Goal: Browse casually: Explore the website without a specific task or goal

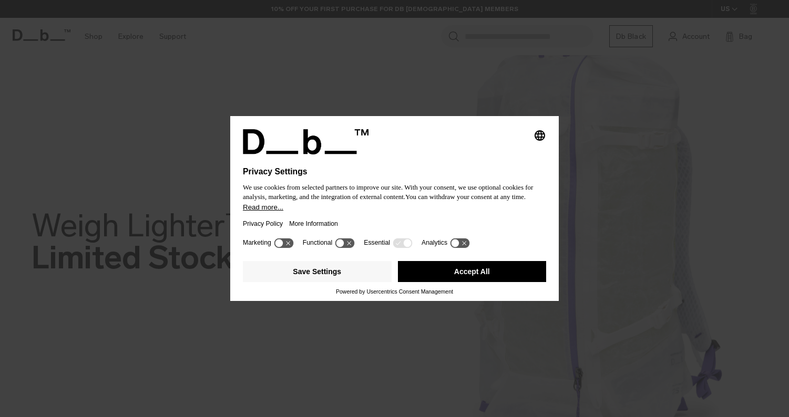
click at [485, 263] on div "Save Settings Accept All" at bounding box center [394, 273] width 303 height 32
click at [478, 289] on div "Save Settings Accept All" at bounding box center [394, 273] width 303 height 32
click at [478, 275] on button "Accept All" at bounding box center [472, 271] width 149 height 21
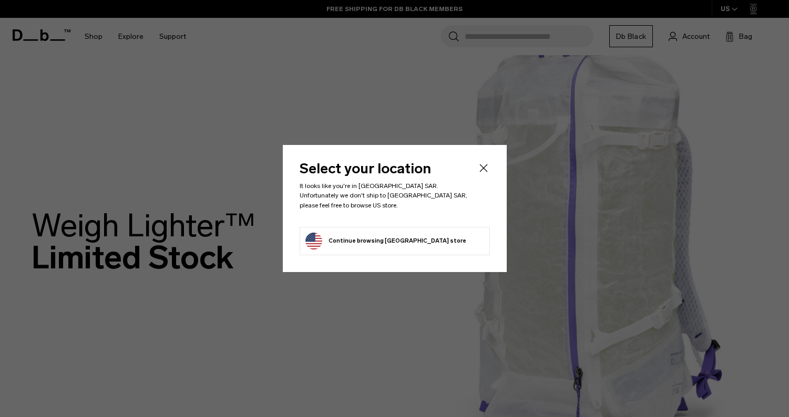
click at [463, 277] on div at bounding box center [394, 208] width 789 height 417
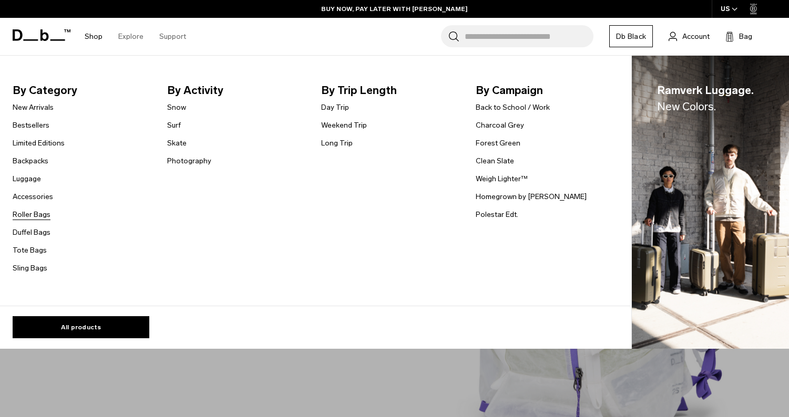
click at [32, 210] on link "Roller Bags" at bounding box center [32, 214] width 38 height 11
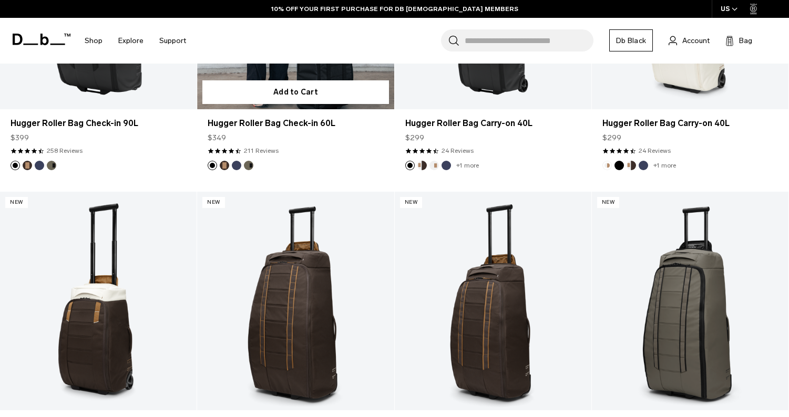
scroll to position [534, 0]
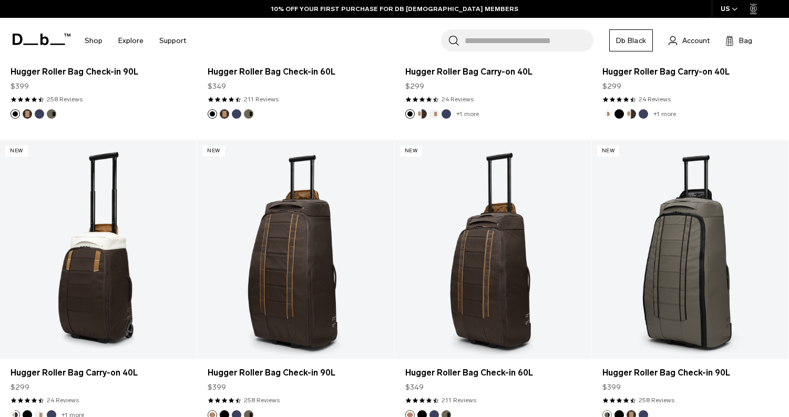
click at [51, 112] on button "Forest Green" at bounding box center [51, 113] width 9 height 9
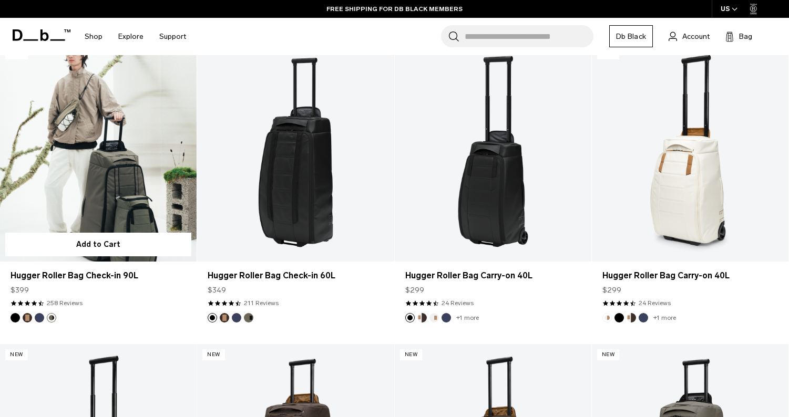
scroll to position [311, 0]
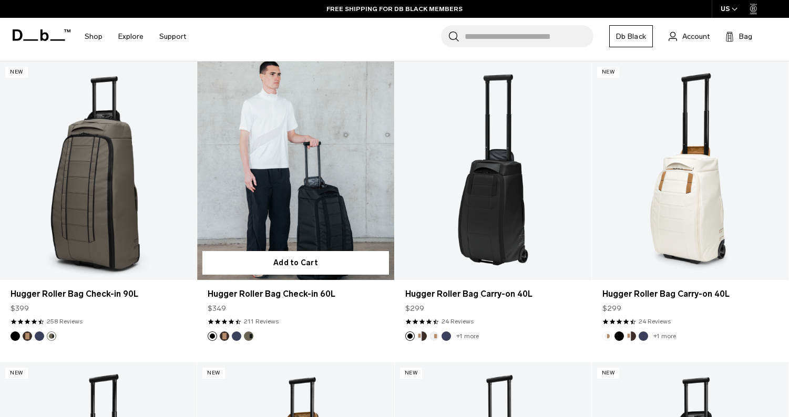
click at [230, 334] on ul at bounding box center [231, 336] width 46 height 9
click at [229, 334] on img "Espresso" at bounding box center [225, 337] width 12 height 12
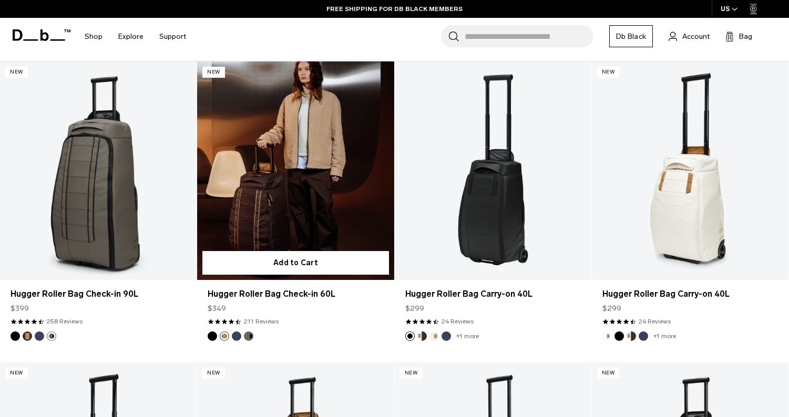
click at [238, 334] on button "Blue Hour" at bounding box center [236, 336] width 9 height 9
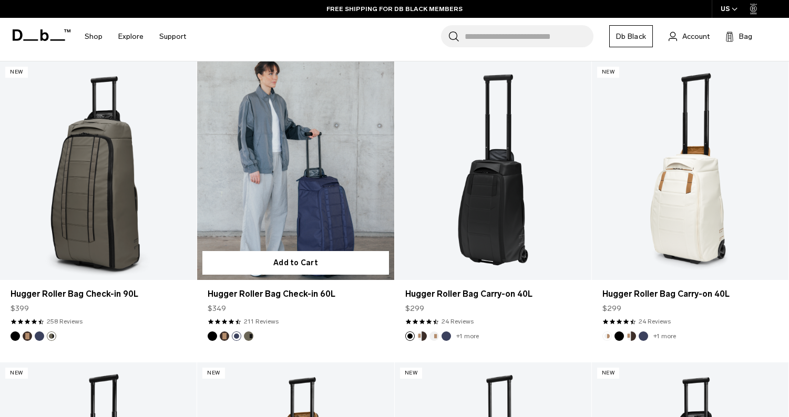
click at [246, 334] on button "Forest Green" at bounding box center [248, 336] width 9 height 9
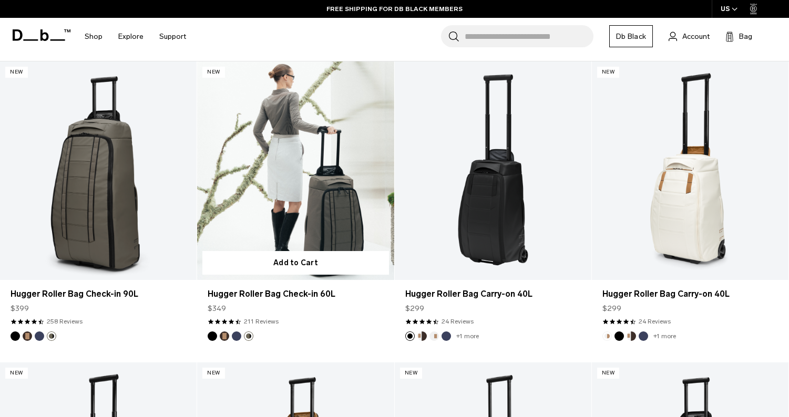
click at [224, 337] on button "Espresso" at bounding box center [224, 336] width 9 height 9
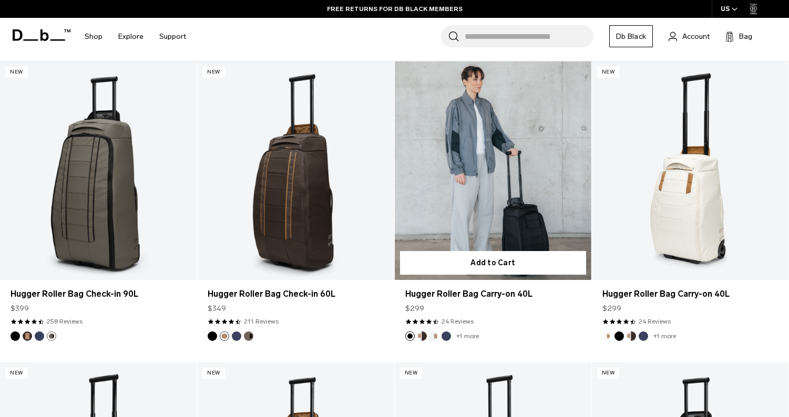
click at [421, 336] on button "Cappuccino" at bounding box center [421, 336] width 9 height 9
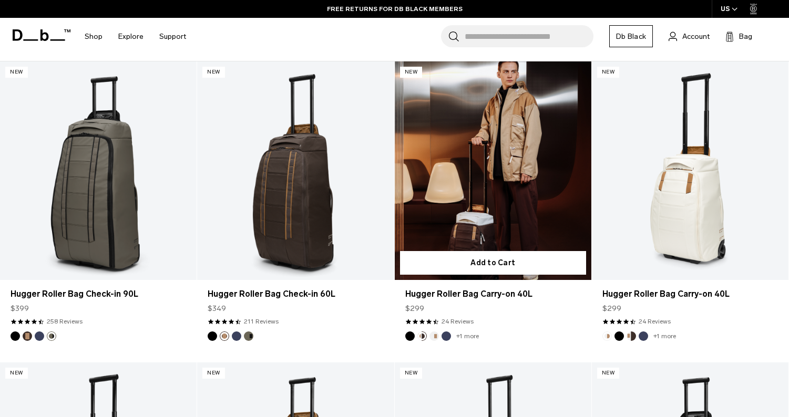
click at [436, 338] on button "Oatmilk" at bounding box center [434, 336] width 9 height 9
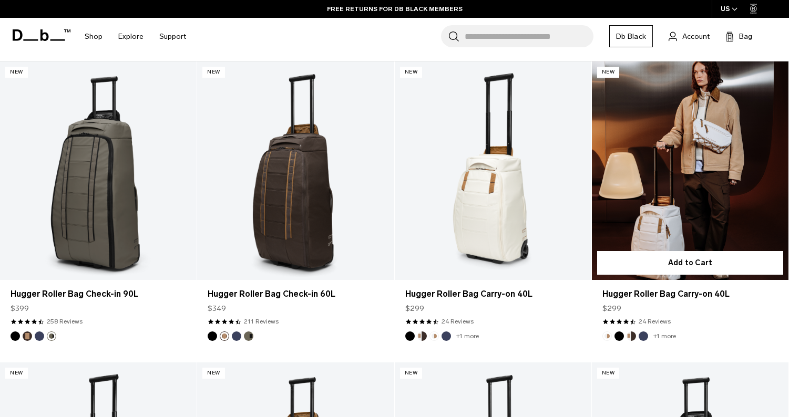
click at [632, 336] on button "Cappuccino" at bounding box center [631, 336] width 9 height 9
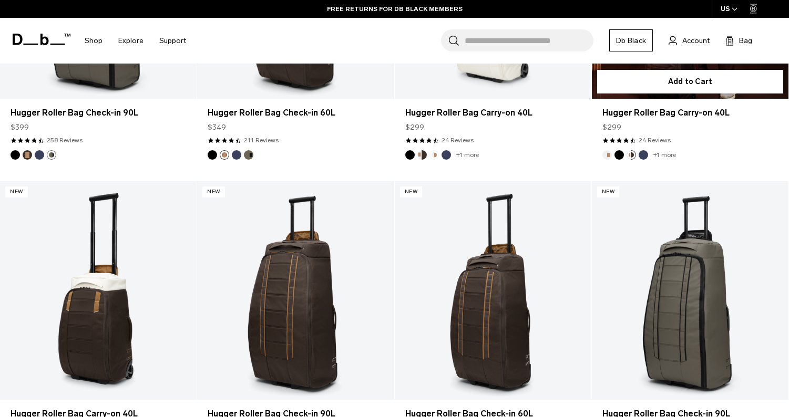
scroll to position [621, 0]
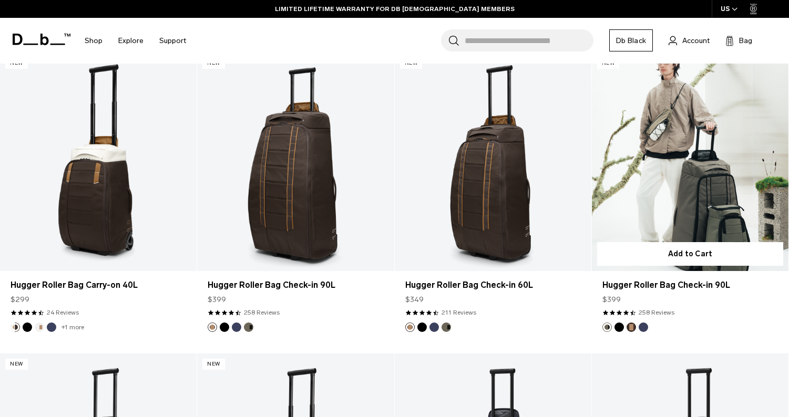
click at [629, 323] on img "Espresso" at bounding box center [632, 328] width 12 height 12
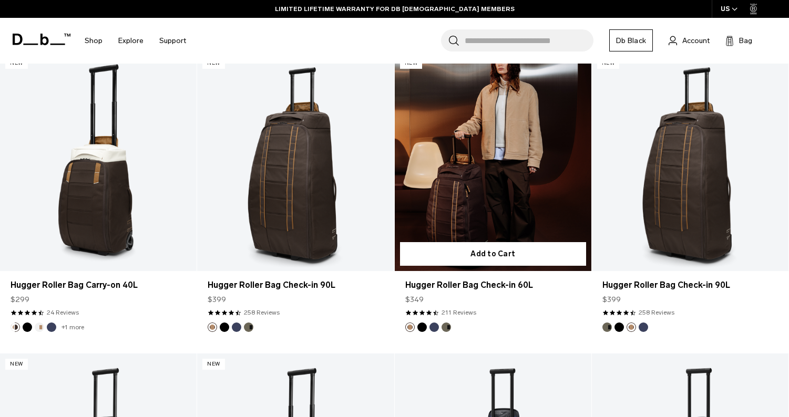
click at [428, 323] on ul at bounding box center [428, 327] width 46 height 9
click at [433, 326] on button "Blue Hour" at bounding box center [434, 327] width 9 height 9
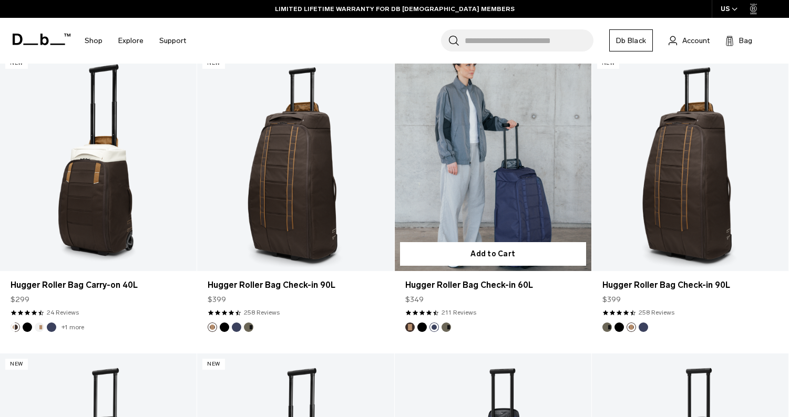
click at [436, 326] on button "Blue Hour" at bounding box center [434, 327] width 9 height 9
click at [450, 326] on button "Forest Green" at bounding box center [446, 327] width 9 height 9
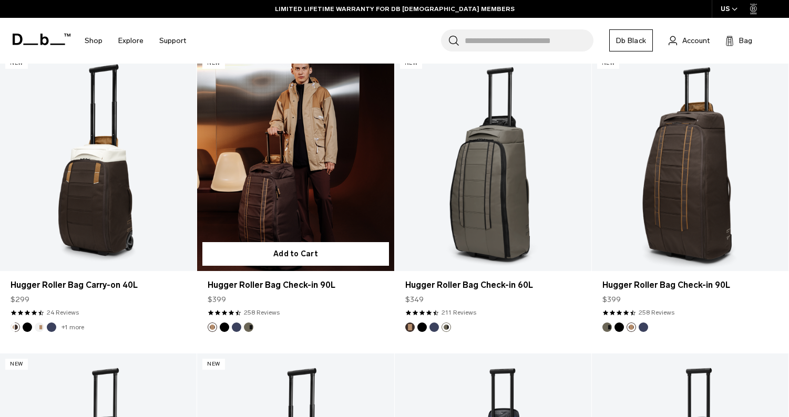
click at [254, 325] on footer at bounding box center [295, 327] width 197 height 9
click at [251, 325] on button "Forest Green" at bounding box center [248, 327] width 9 height 9
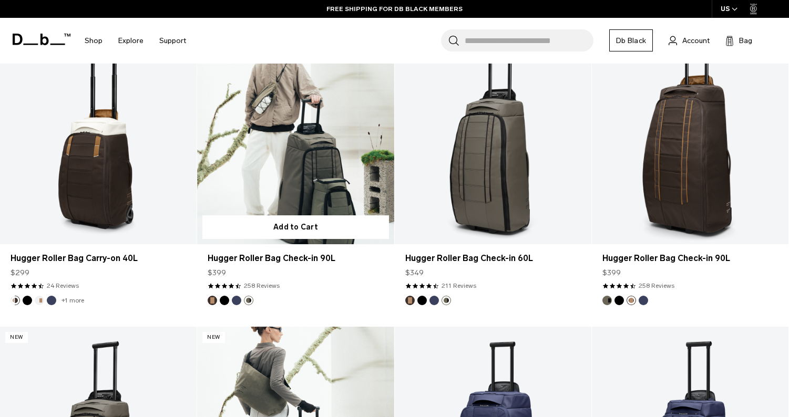
scroll to position [931, 0]
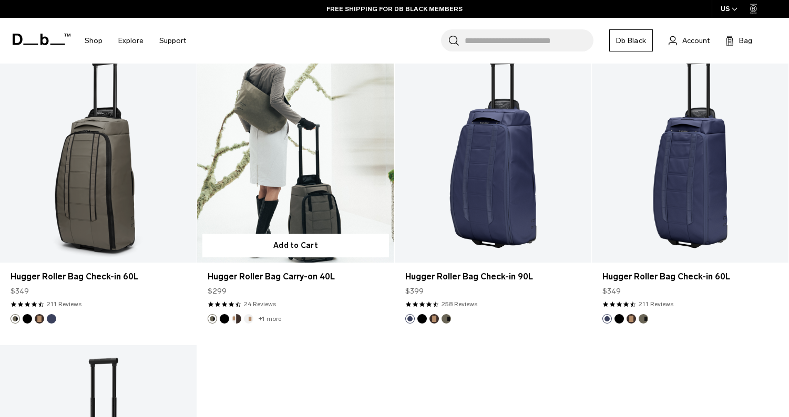
click at [248, 322] on button "Oatmilk" at bounding box center [248, 318] width 9 height 9
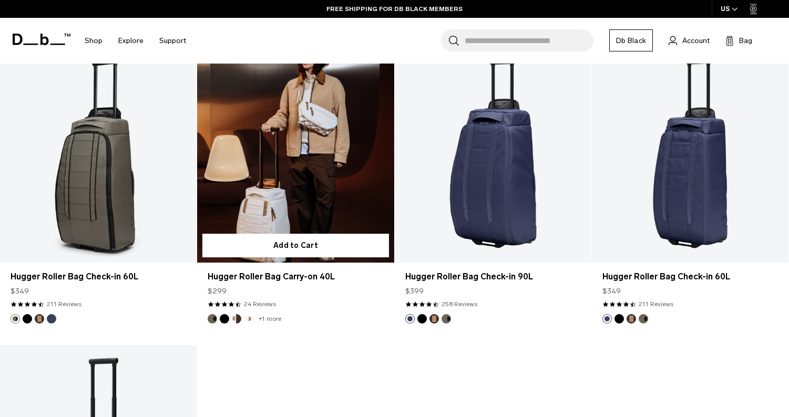
click at [235, 319] on button "Cappuccino" at bounding box center [236, 318] width 9 height 9
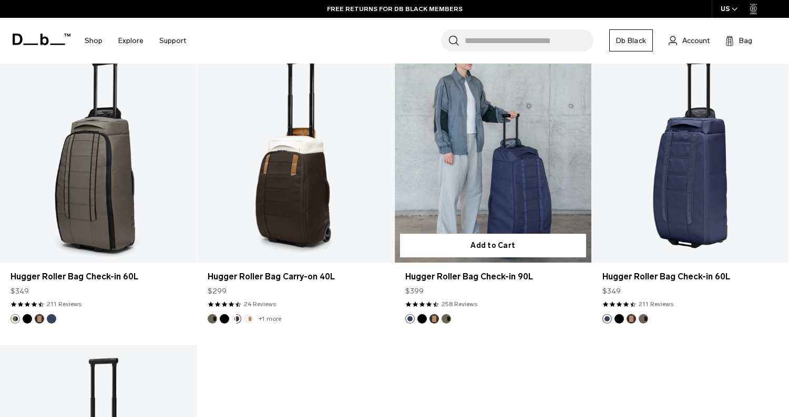
click at [446, 320] on button "Forest Green" at bounding box center [446, 318] width 9 height 9
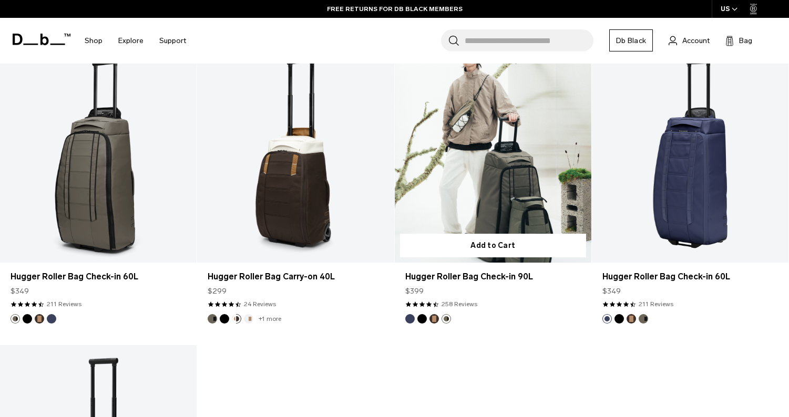
click at [436, 321] on button "Espresso" at bounding box center [434, 318] width 9 height 9
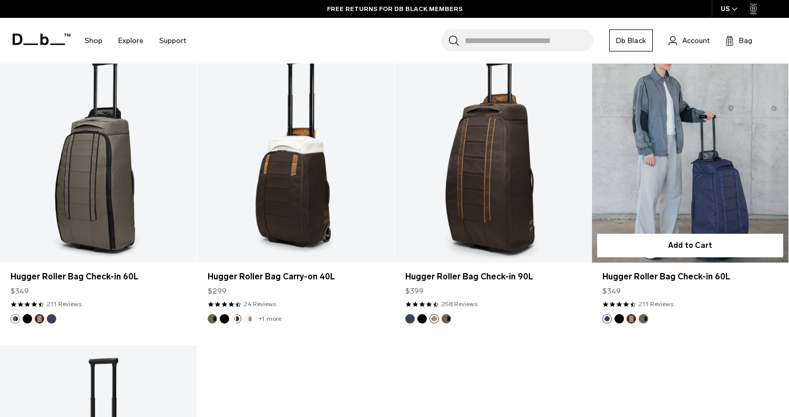
click at [629, 318] on button "Espresso" at bounding box center [631, 318] width 9 height 9
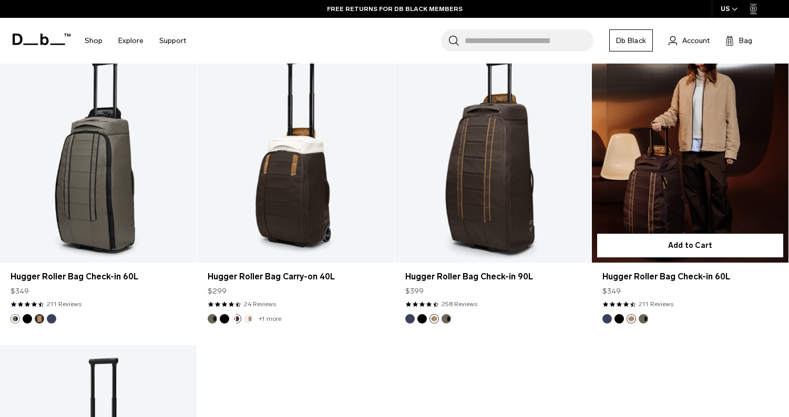
click at [646, 321] on button "Forest Green" at bounding box center [643, 318] width 9 height 9
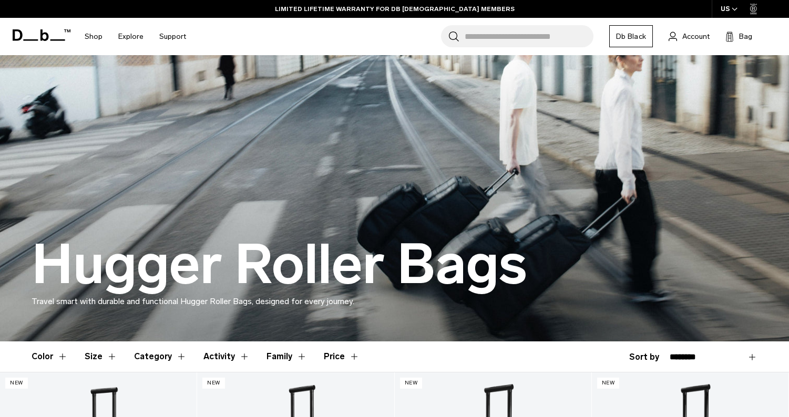
scroll to position [0, 0]
click at [39, 33] on icon at bounding box center [42, 35] width 58 height 12
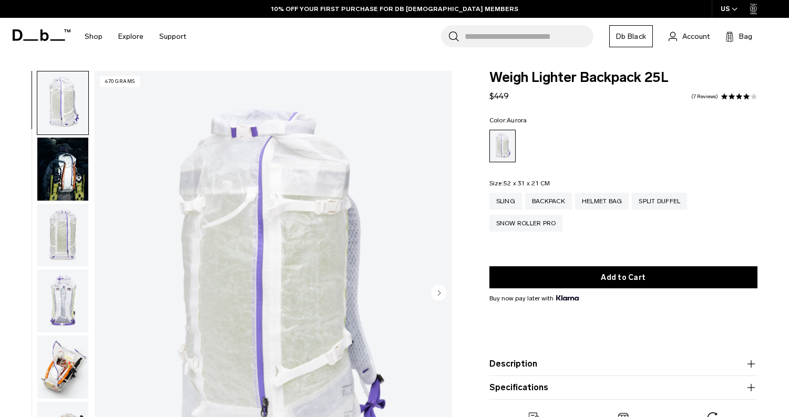
scroll to position [28, 0]
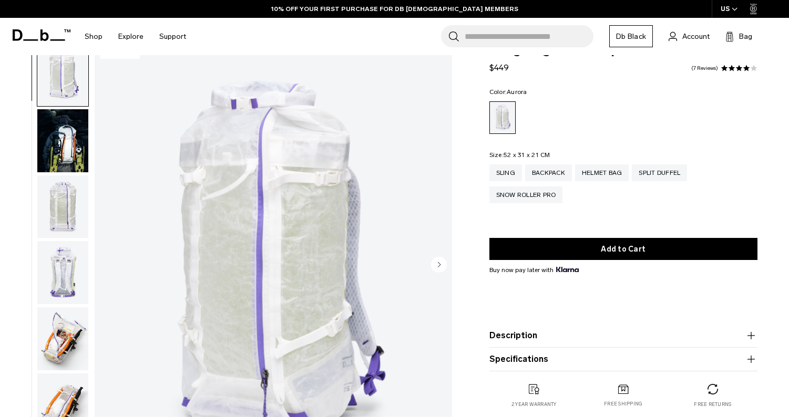
click at [439, 267] on circle "Next slide" at bounding box center [439, 265] width 16 height 16
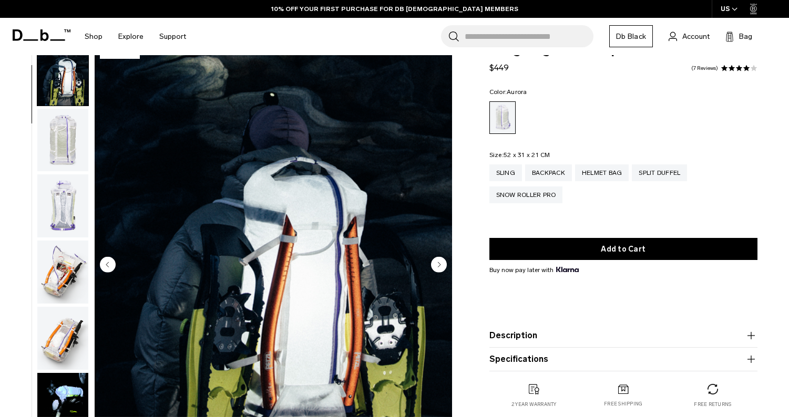
click at [439, 267] on circle "Next slide" at bounding box center [439, 265] width 16 height 16
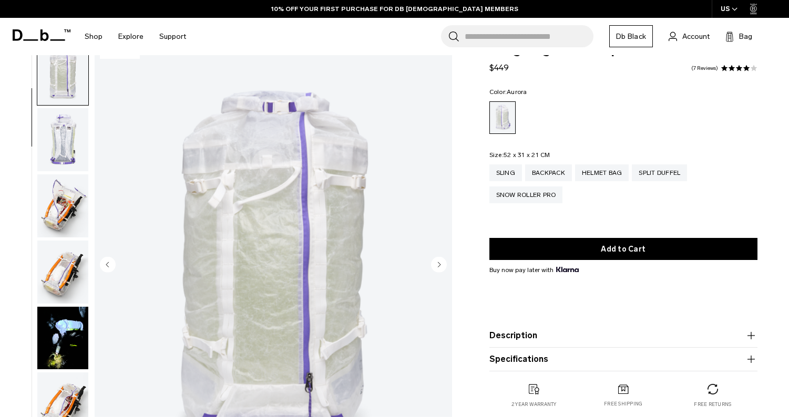
click at [439, 267] on circle "Next slide" at bounding box center [439, 265] width 16 height 16
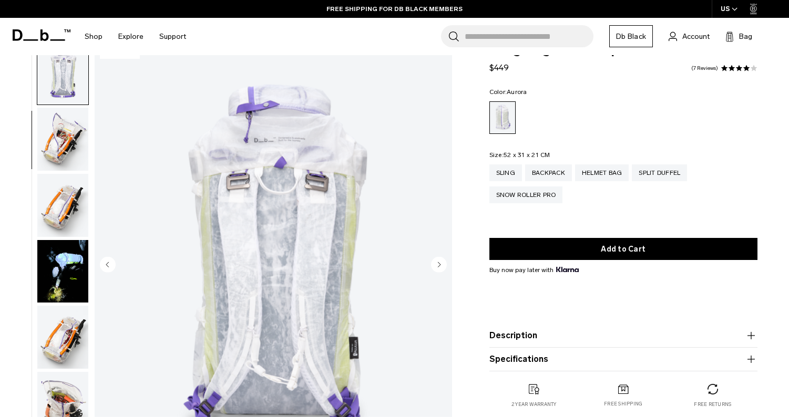
click at [439, 267] on circle "Next slide" at bounding box center [439, 265] width 16 height 16
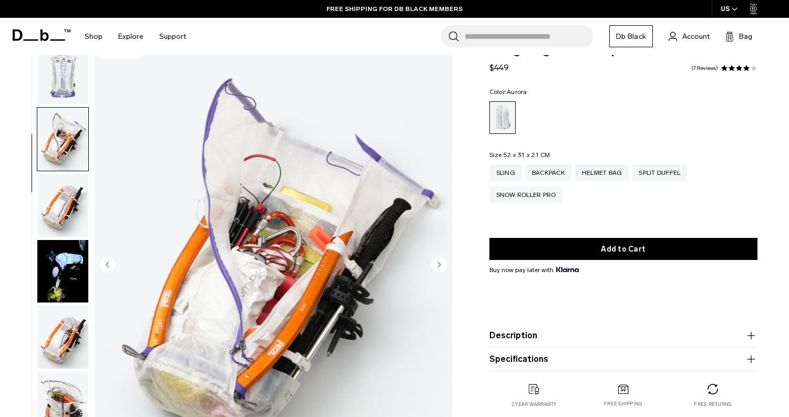
scroll to position [267, 0]
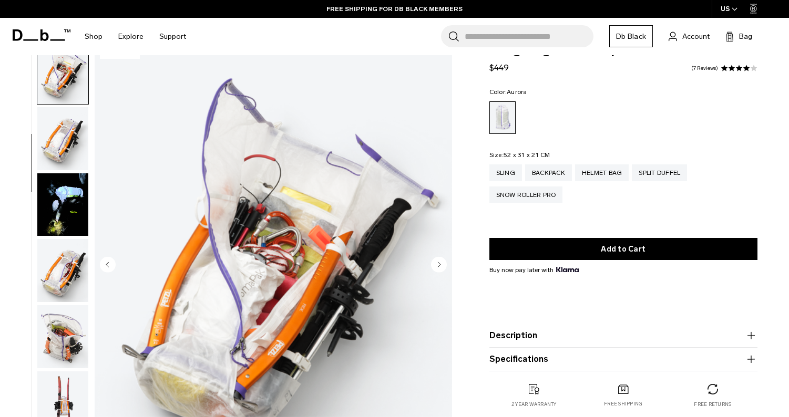
click at [439, 267] on circle "Next slide" at bounding box center [439, 265] width 16 height 16
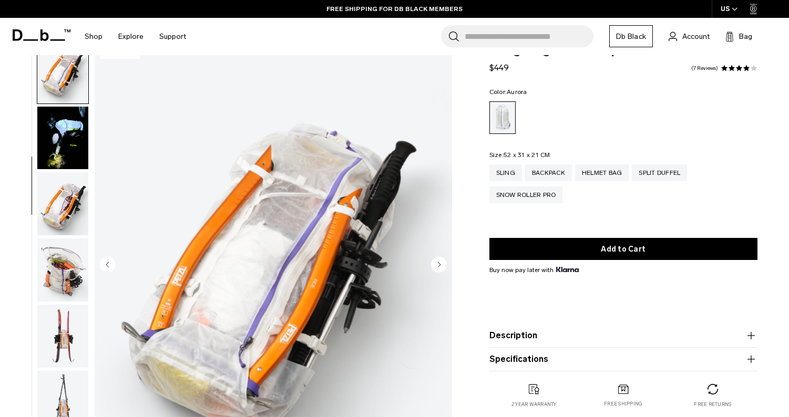
click at [439, 267] on circle "Next slide" at bounding box center [439, 265] width 16 height 16
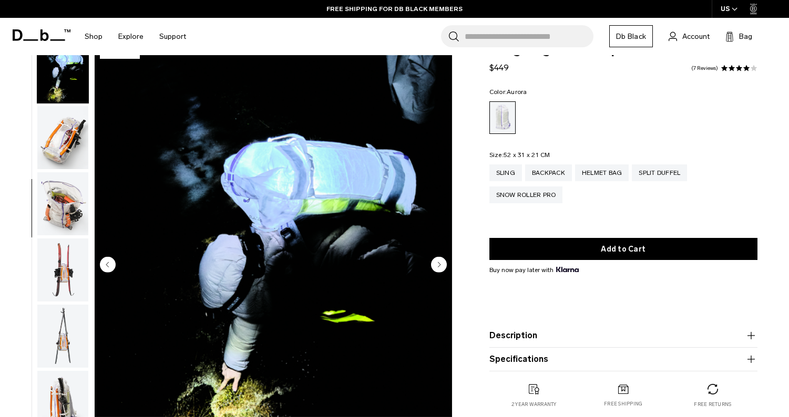
click at [439, 267] on circle "Next slide" at bounding box center [439, 265] width 16 height 16
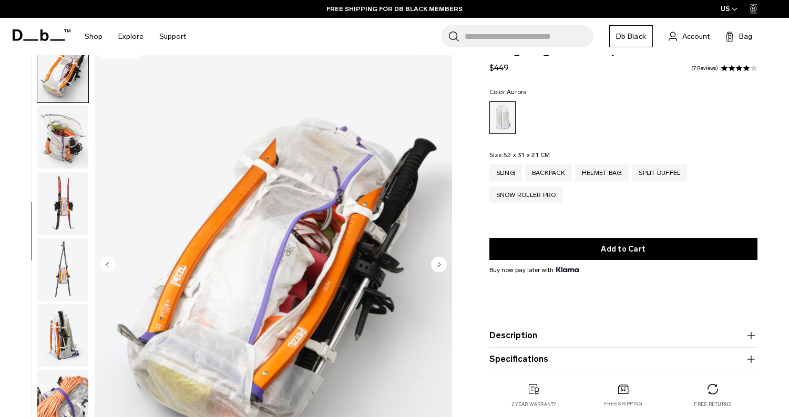
click at [439, 267] on circle "Next slide" at bounding box center [439, 265] width 16 height 16
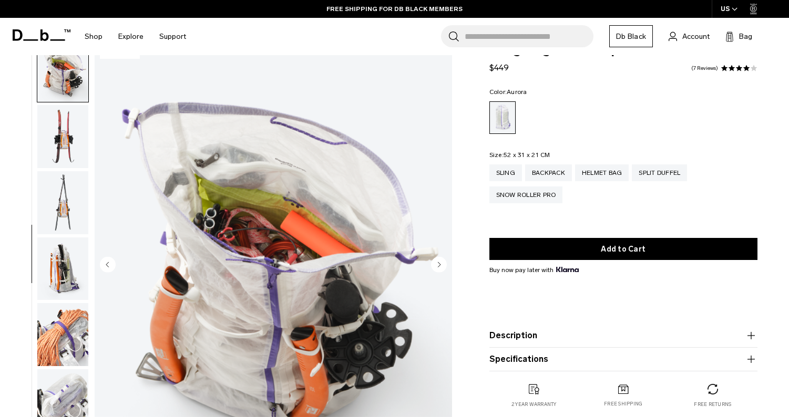
click at [439, 267] on circle "Next slide" at bounding box center [439, 265] width 16 height 16
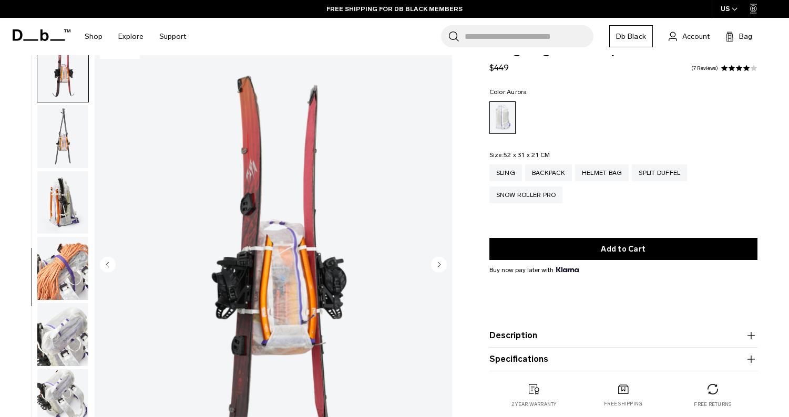
click at [439, 267] on circle "Next slide" at bounding box center [439, 265] width 16 height 16
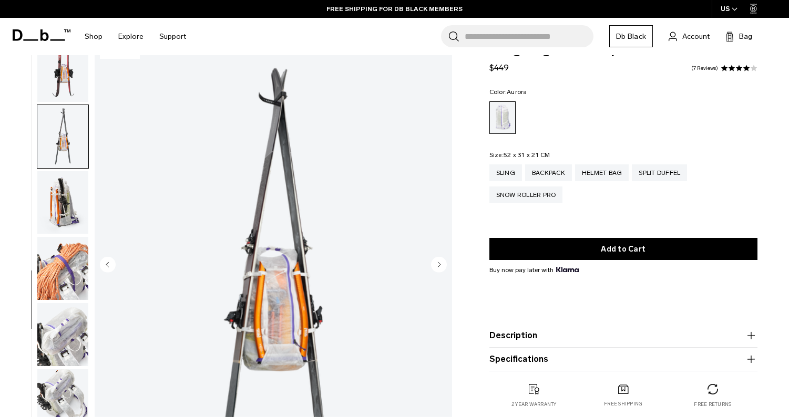
scroll to position [666, 0]
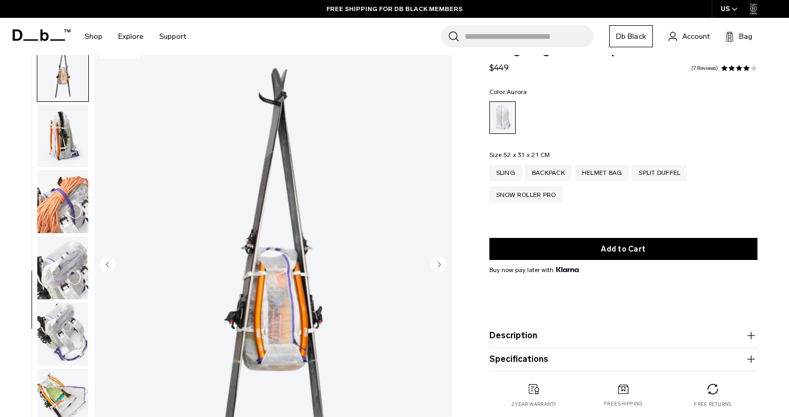
click at [439, 267] on circle "Next slide" at bounding box center [439, 265] width 16 height 16
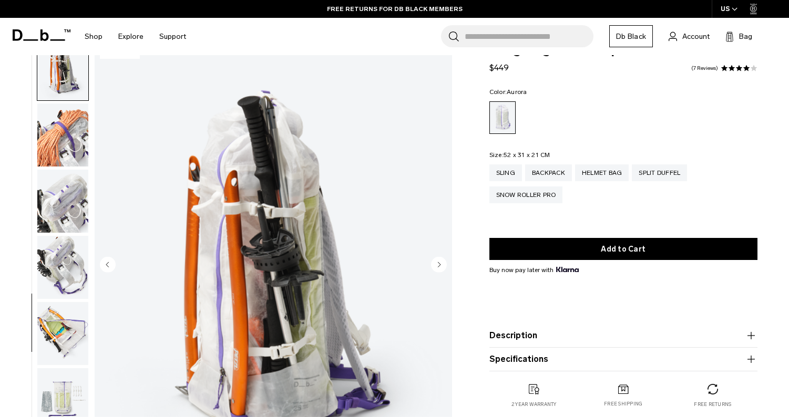
click at [439, 267] on circle "Next slide" at bounding box center [439, 265] width 16 height 16
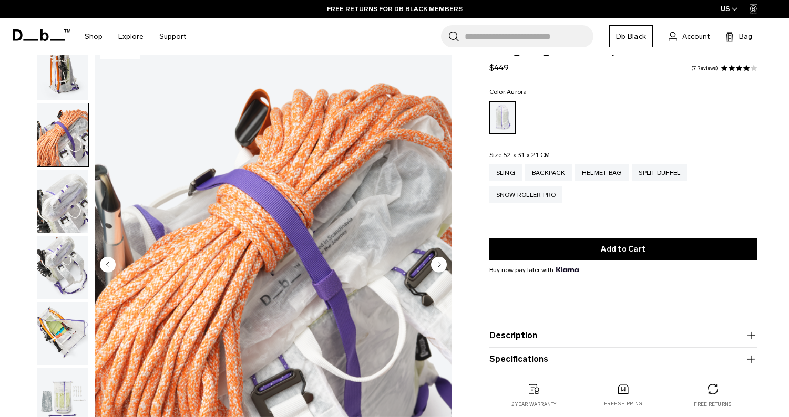
scroll to position [751, 0]
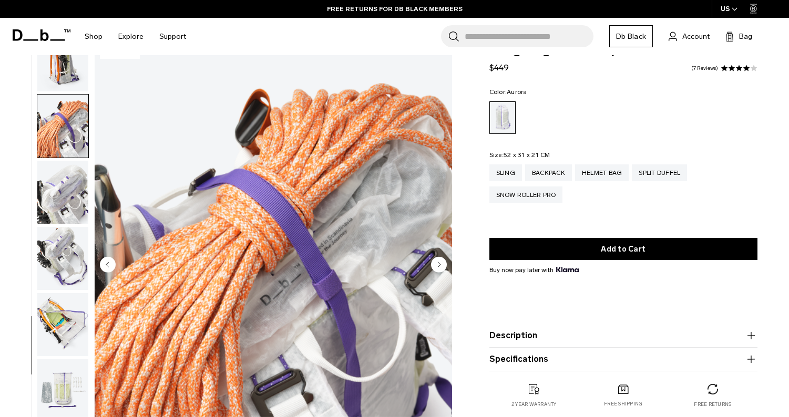
click at [439, 267] on circle "Next slide" at bounding box center [439, 265] width 16 height 16
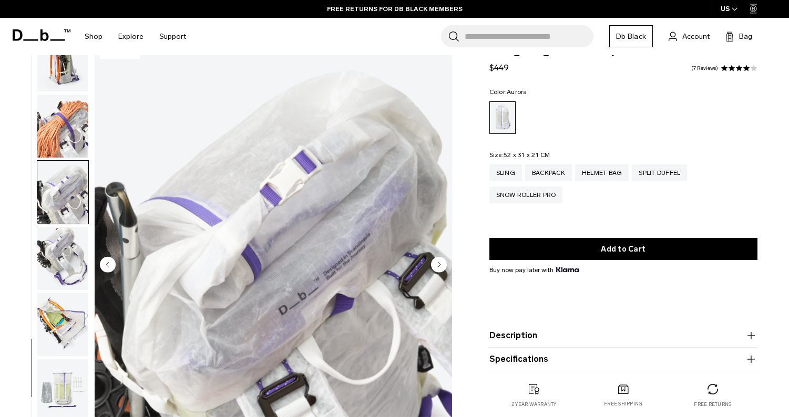
click at [439, 267] on circle "Next slide" at bounding box center [439, 265] width 16 height 16
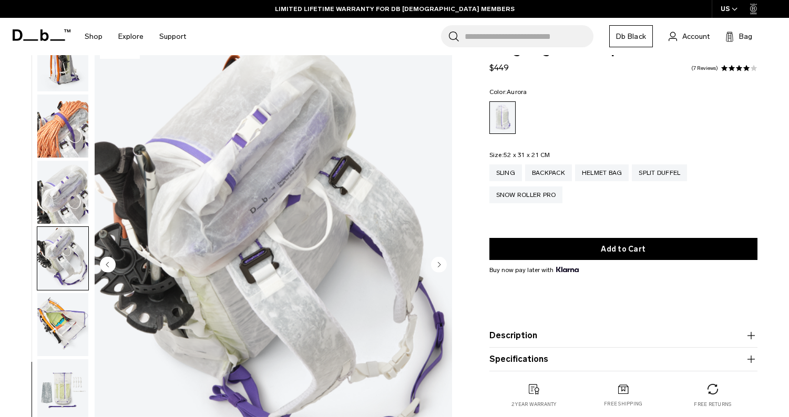
click at [439, 267] on circle "Next slide" at bounding box center [439, 265] width 16 height 16
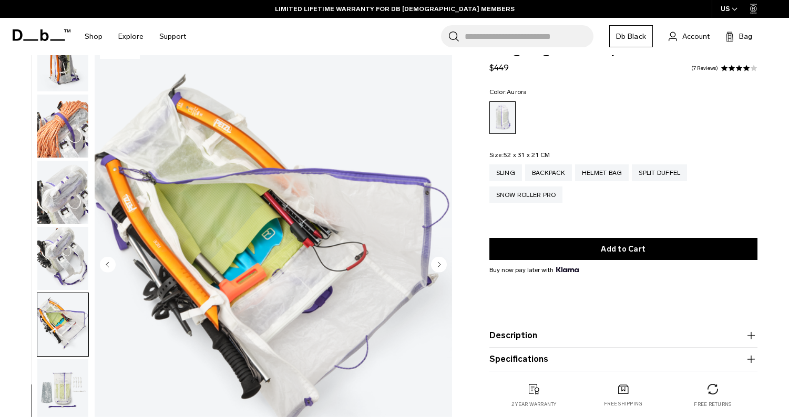
click at [439, 267] on circle "Next slide" at bounding box center [439, 265] width 16 height 16
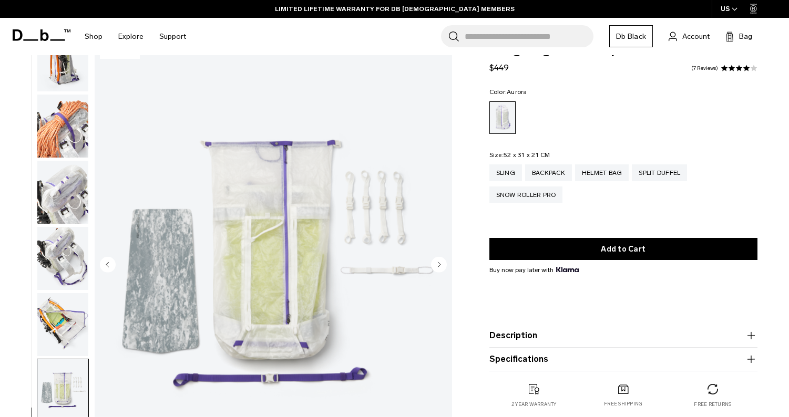
click at [439, 267] on circle "Next slide" at bounding box center [439, 265] width 16 height 16
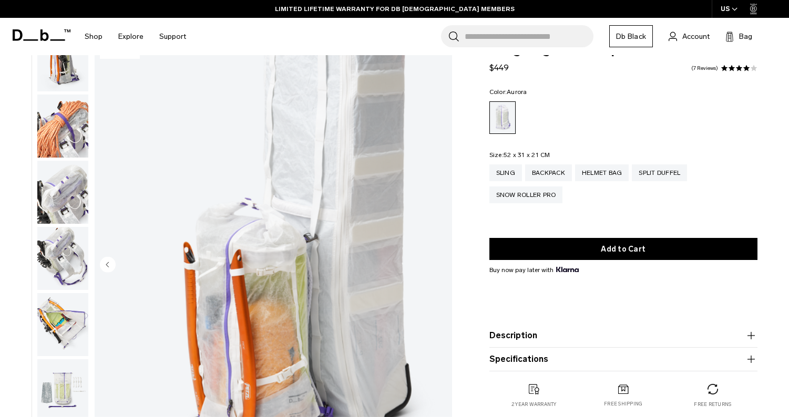
click at [439, 267] on img "18 / 18" at bounding box center [274, 266] width 358 height 446
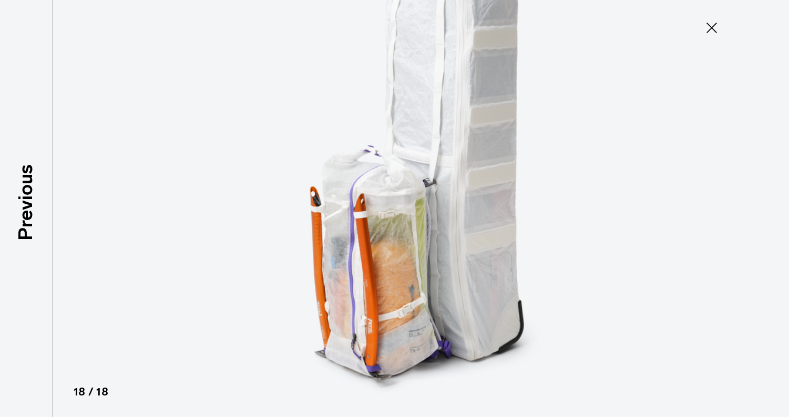
click at [439, 267] on img at bounding box center [394, 208] width 473 height 417
click at [713, 35] on icon at bounding box center [711, 27] width 17 height 17
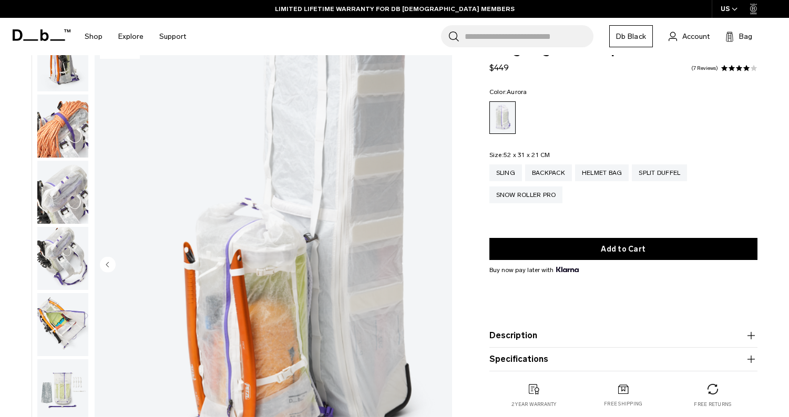
click at [55, 34] on icon at bounding box center [42, 35] width 58 height 12
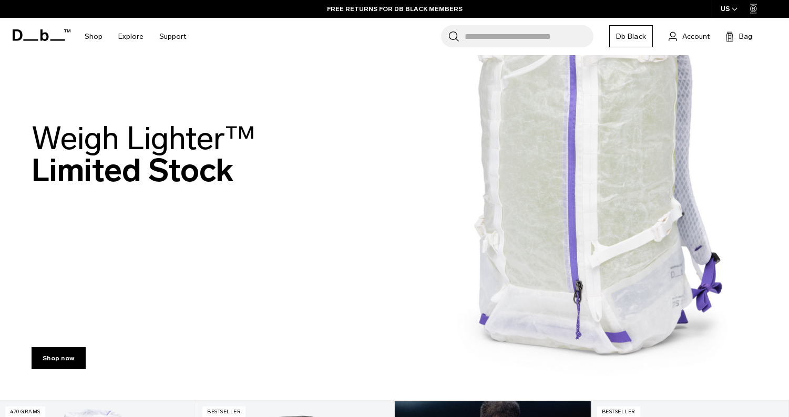
scroll to position [86, 0]
